Goal: Transaction & Acquisition: Purchase product/service

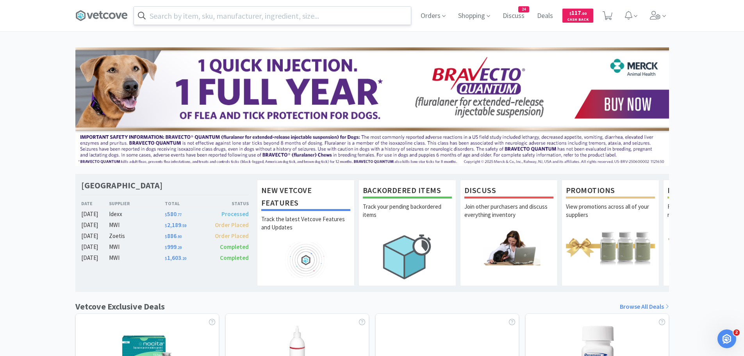
click at [191, 10] on input "text" at bounding box center [272, 16] width 277 height 18
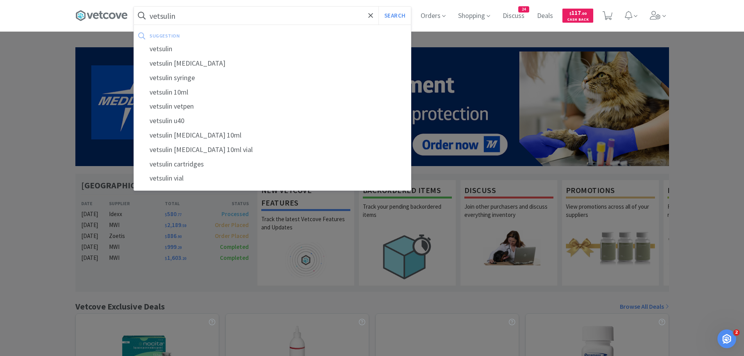
type input "vetsulin"
click at [378, 7] on button "Search" at bounding box center [394, 16] width 32 height 18
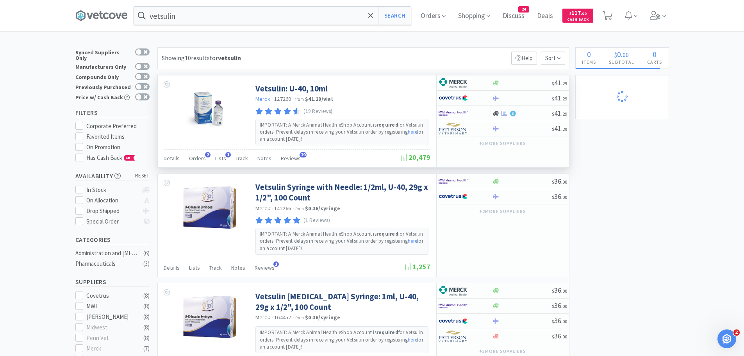
click at [266, 99] on link "Merck" at bounding box center [262, 98] width 15 height 7
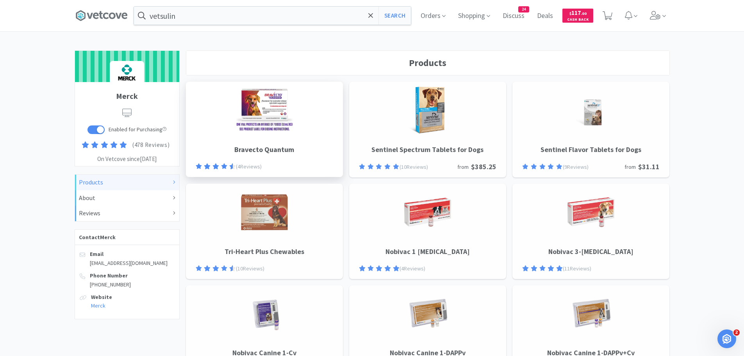
click at [284, 110] on img at bounding box center [264, 110] width 58 height 47
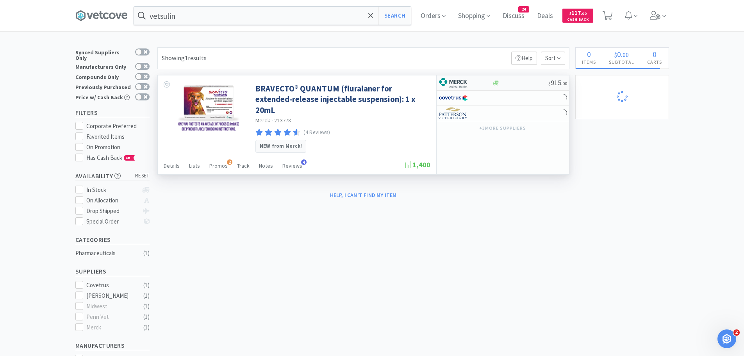
click at [502, 82] on div at bounding box center [520, 83] width 56 height 6
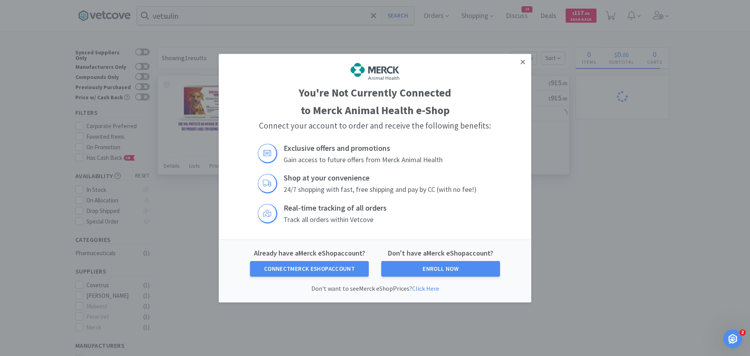
click at [524, 62] on icon at bounding box center [523, 62] width 4 height 4
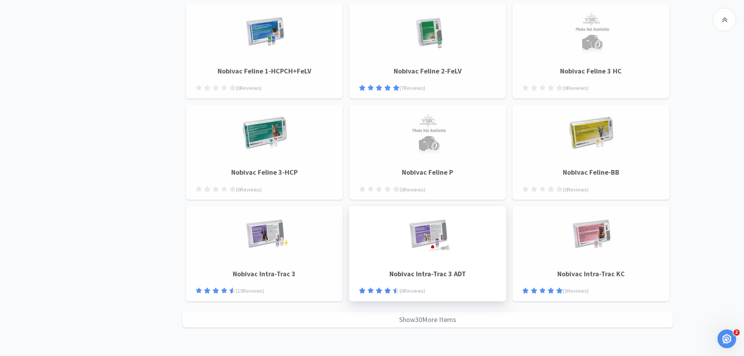
scroll to position [791, 0]
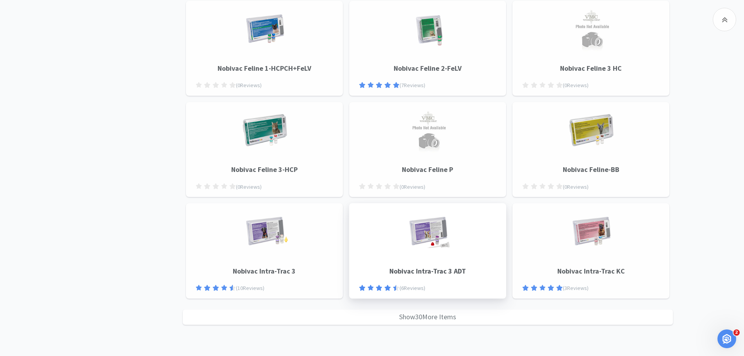
click at [426, 268] on h4 "Nobivac Intra-Trac 3 ADT" at bounding box center [427, 267] width 137 height 19
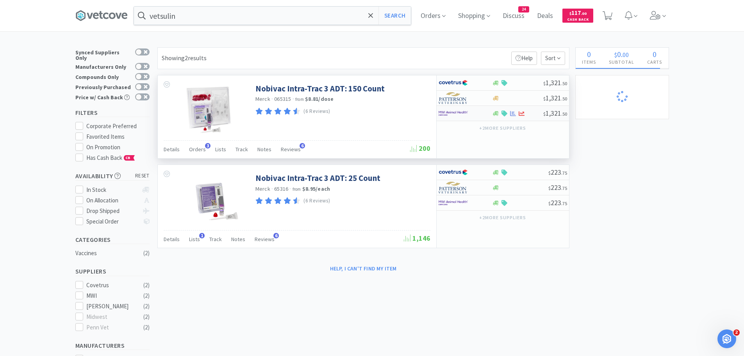
click at [471, 114] on div at bounding box center [460, 113] width 43 height 13
select select "1"
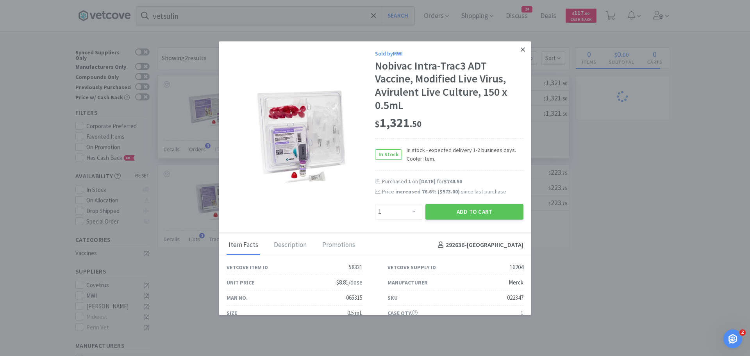
click at [519, 50] on link at bounding box center [523, 49] width 14 height 17
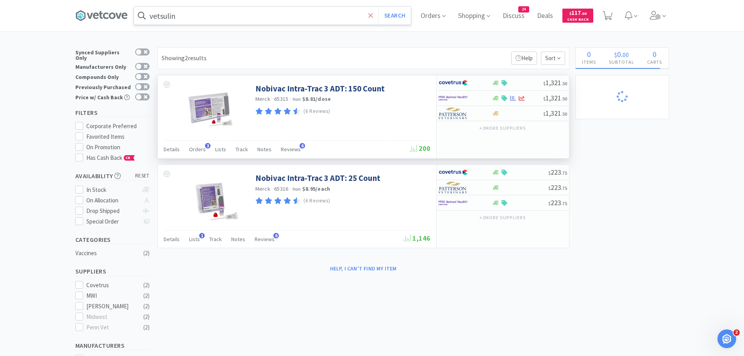
click at [373, 10] on span at bounding box center [370, 15] width 9 height 16
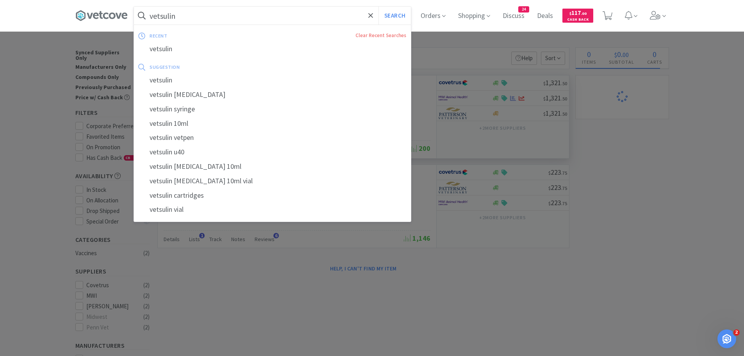
type input "vetsulin"
click at [378, 7] on button "Search" at bounding box center [394, 16] width 32 height 18
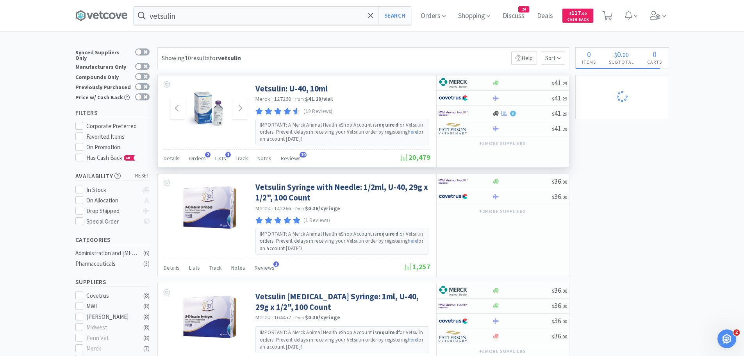
click at [224, 103] on img at bounding box center [208, 108] width 54 height 51
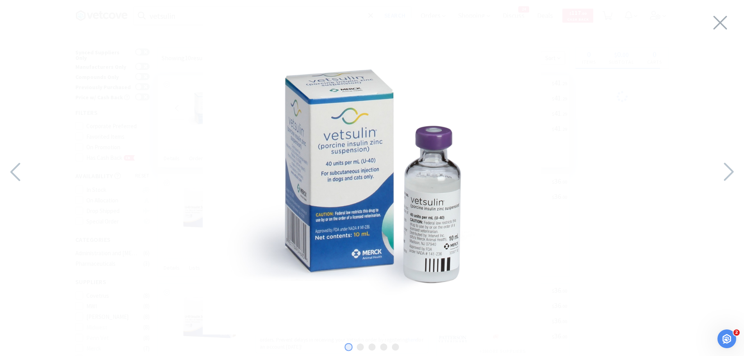
click at [599, 71] on div at bounding box center [372, 176] width 744 height 336
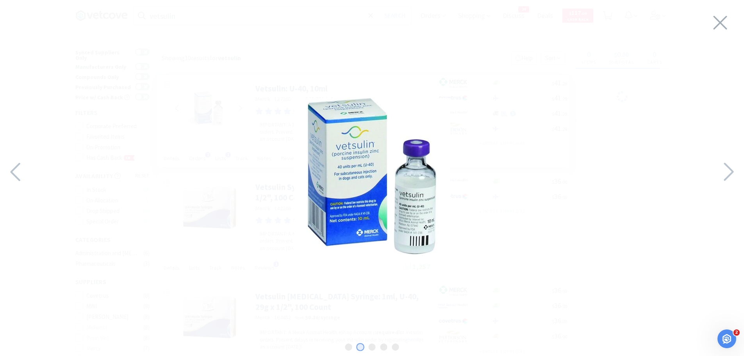
click at [683, 71] on div at bounding box center [372, 176] width 744 height 336
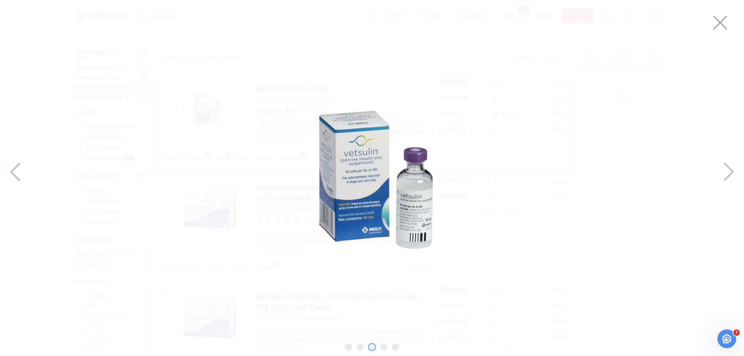
drag, startPoint x: 719, startPoint y: 20, endPoint x: 584, endPoint y: 41, distance: 137.1
click at [720, 20] on icon at bounding box center [720, 23] width 16 height 22
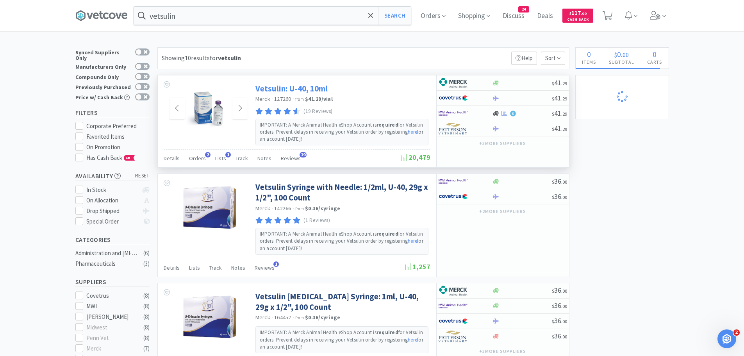
click at [313, 86] on link "Vetsulin: U-40, 10ml" at bounding box center [291, 88] width 72 height 11
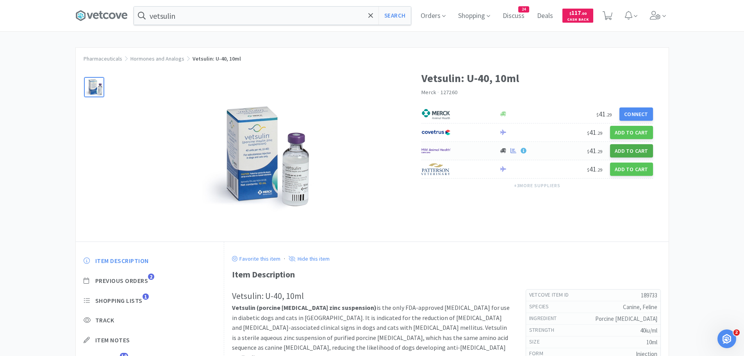
click at [629, 151] on button "Add to Cart" at bounding box center [631, 150] width 43 height 13
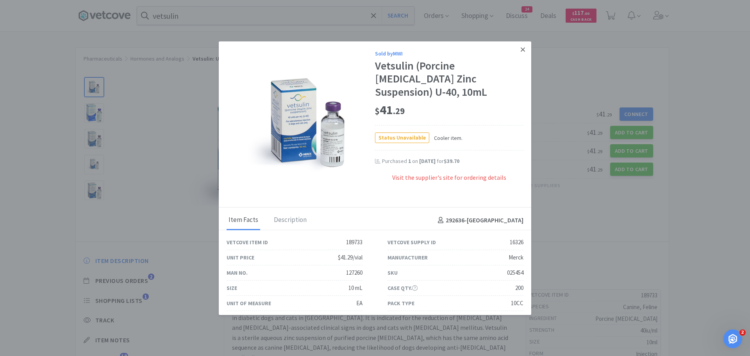
click at [521, 50] on icon at bounding box center [523, 49] width 4 height 4
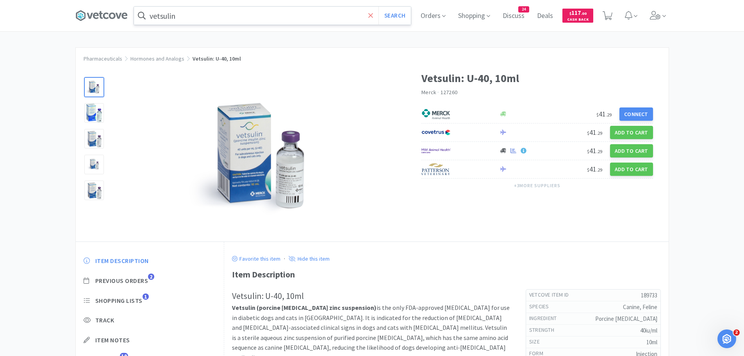
click at [373, 15] on icon at bounding box center [370, 15] width 5 height 5
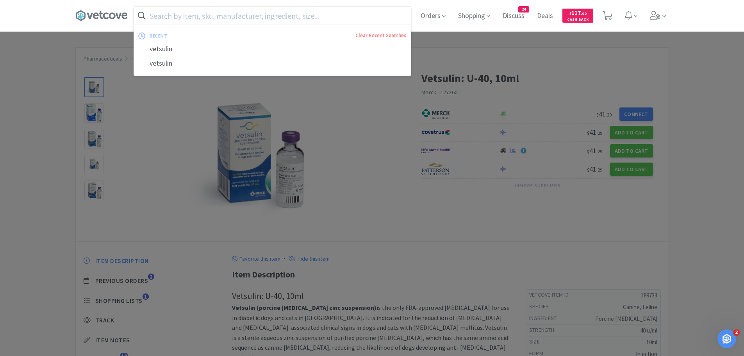
click at [114, 37] on div at bounding box center [372, 178] width 744 height 356
